Goal: Check status

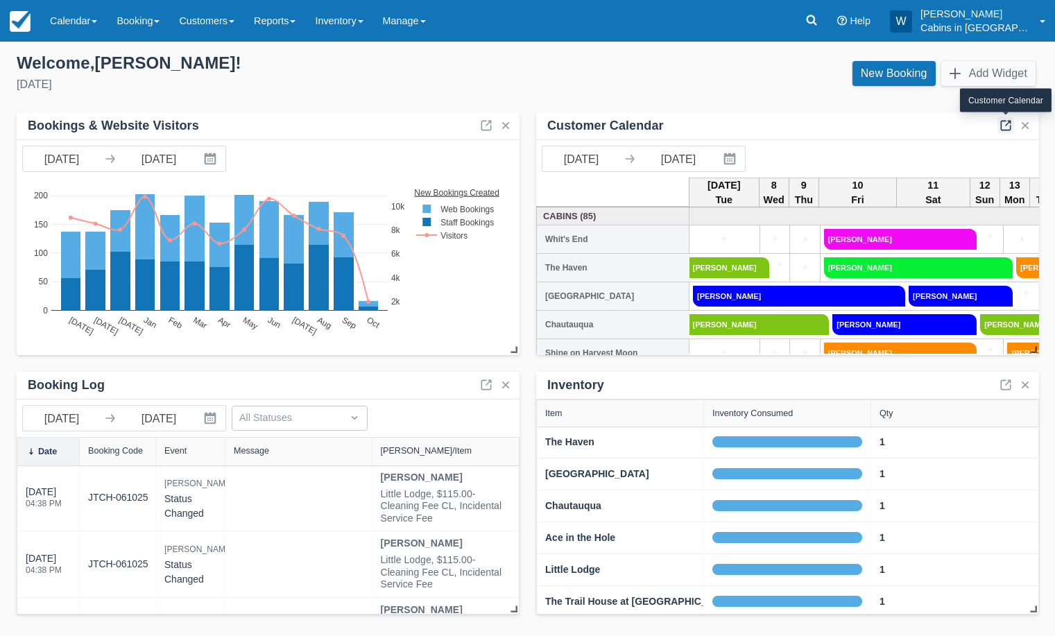
click at [1005, 126] on link at bounding box center [1005, 125] width 17 height 17
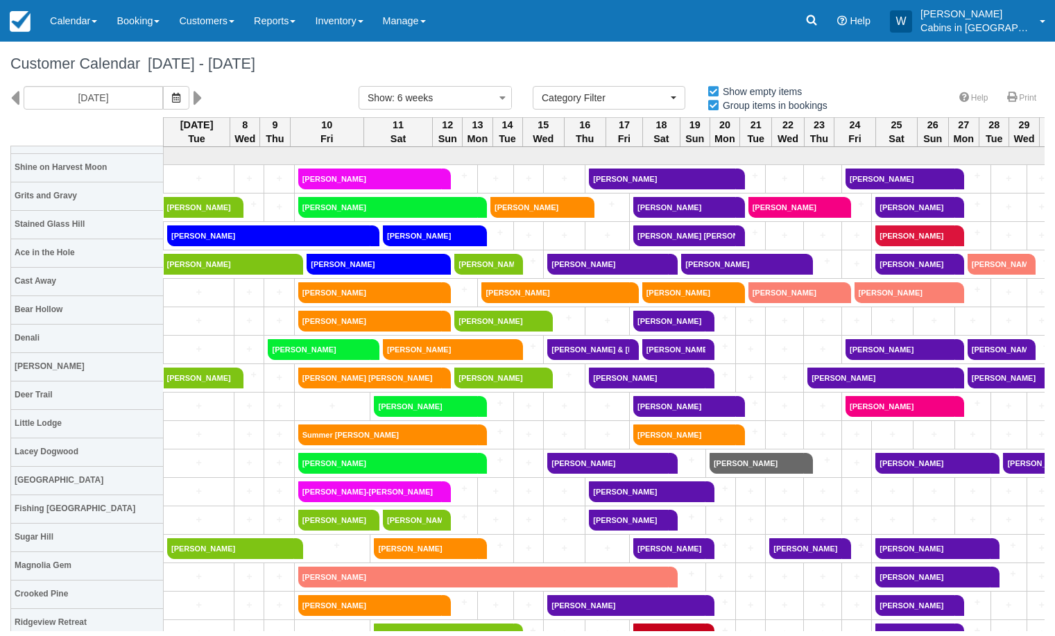
select select
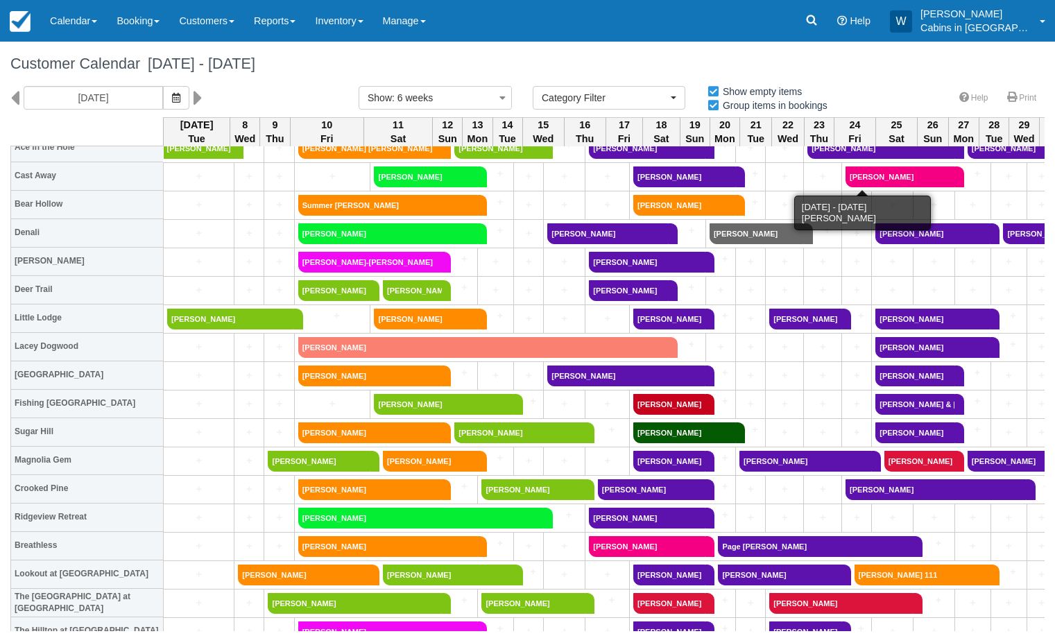
scroll to position [230, 0]
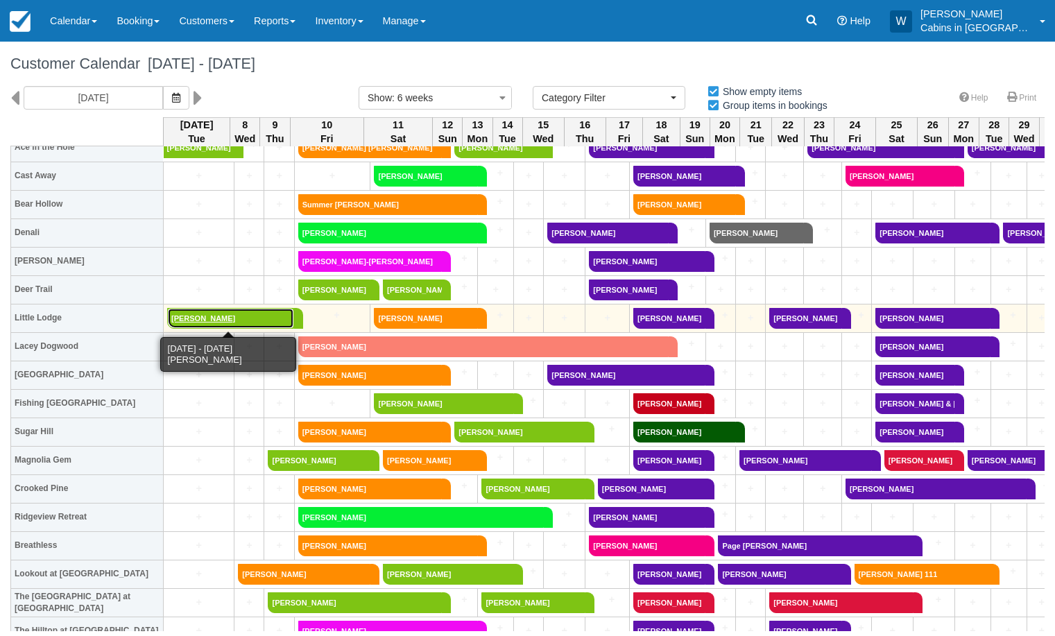
click at [233, 320] on link "[PERSON_NAME]" at bounding box center [230, 318] width 127 height 21
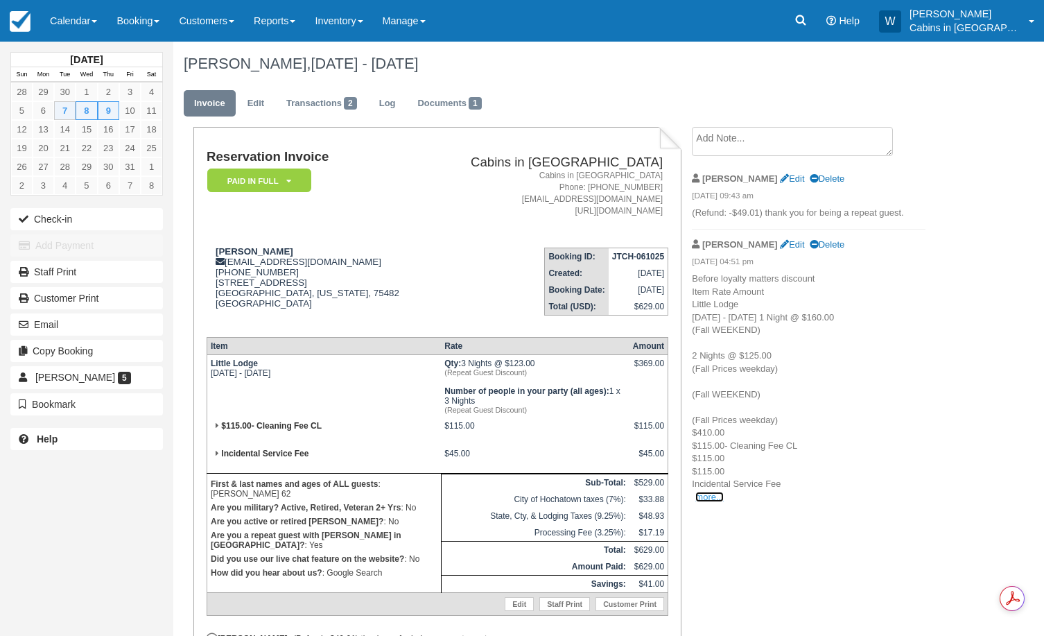
click at [709, 494] on link "more..." at bounding box center [709, 497] width 28 height 10
